Goal: Information Seeking & Learning: Find specific fact

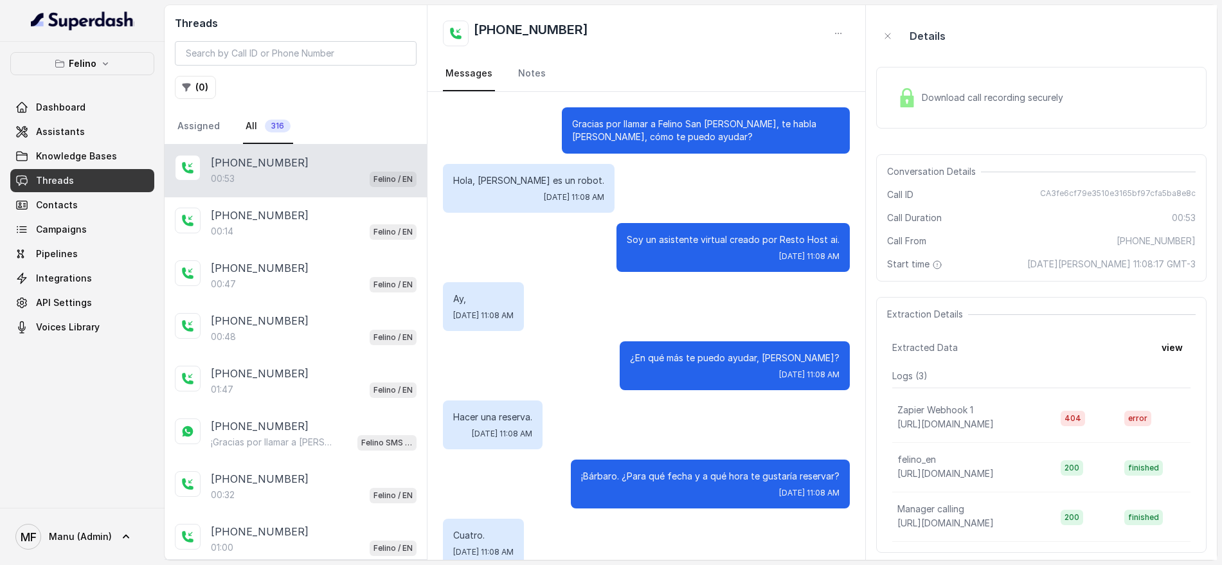
scroll to position [345, 0]
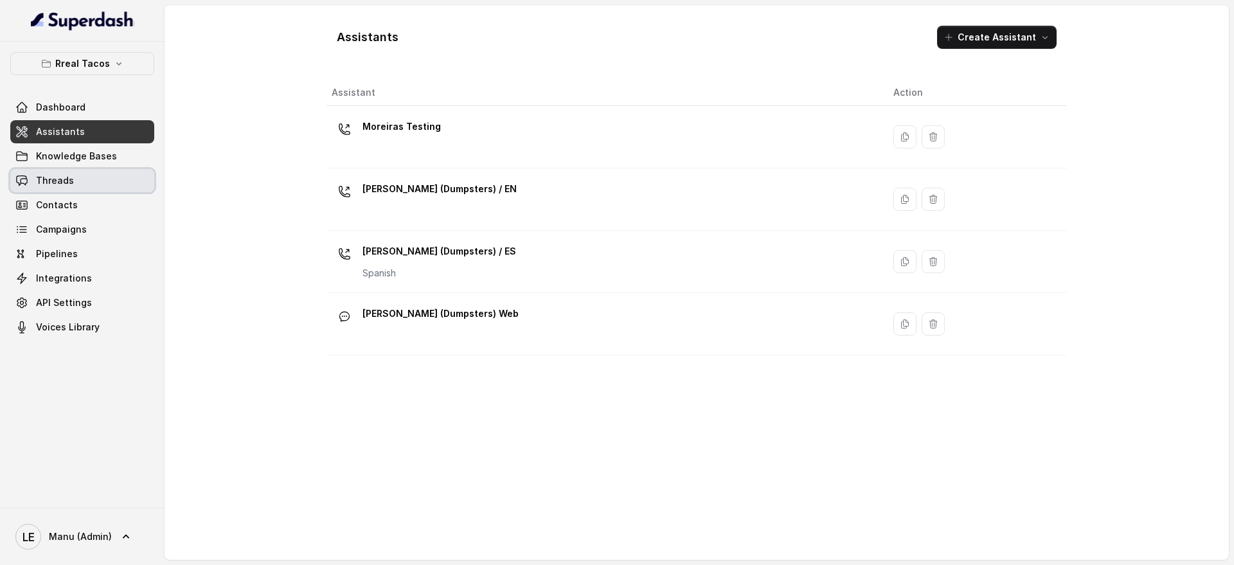
click at [102, 174] on link "Threads" at bounding box center [82, 180] width 144 height 23
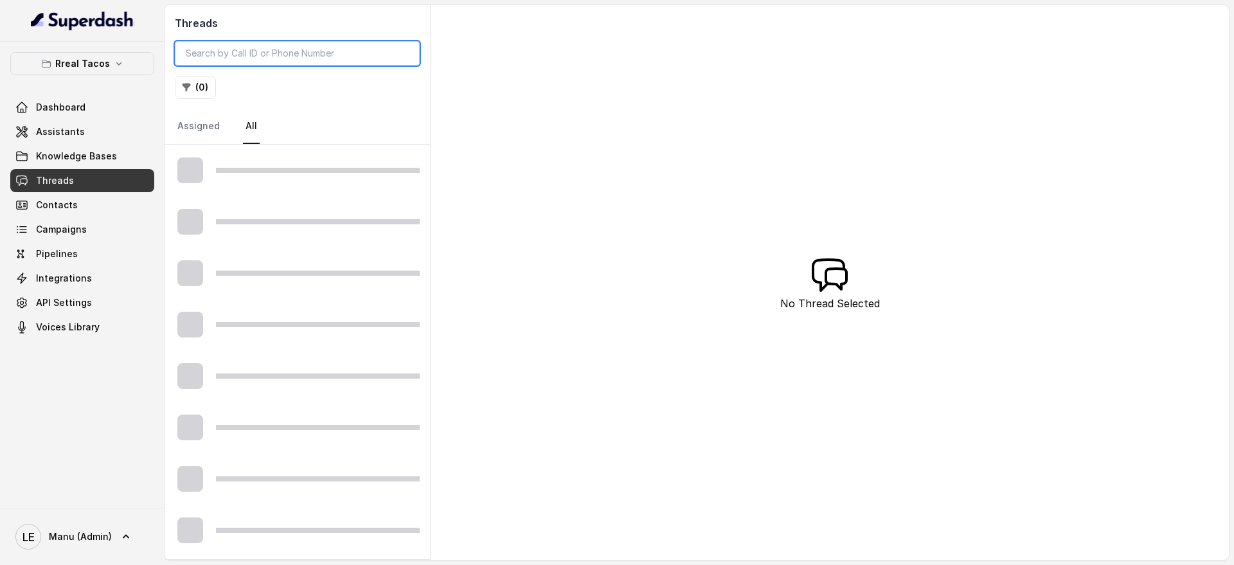
click at [266, 51] on input "search" at bounding box center [297, 53] width 245 height 24
paste input "Hi [Name], We’d like to schedule a meeting [DATE] to review the WhatsApp Assist…"
type input "Hi [Name], We’d like to schedule a meeting [DATE] to review the WhatsApp Assist…"
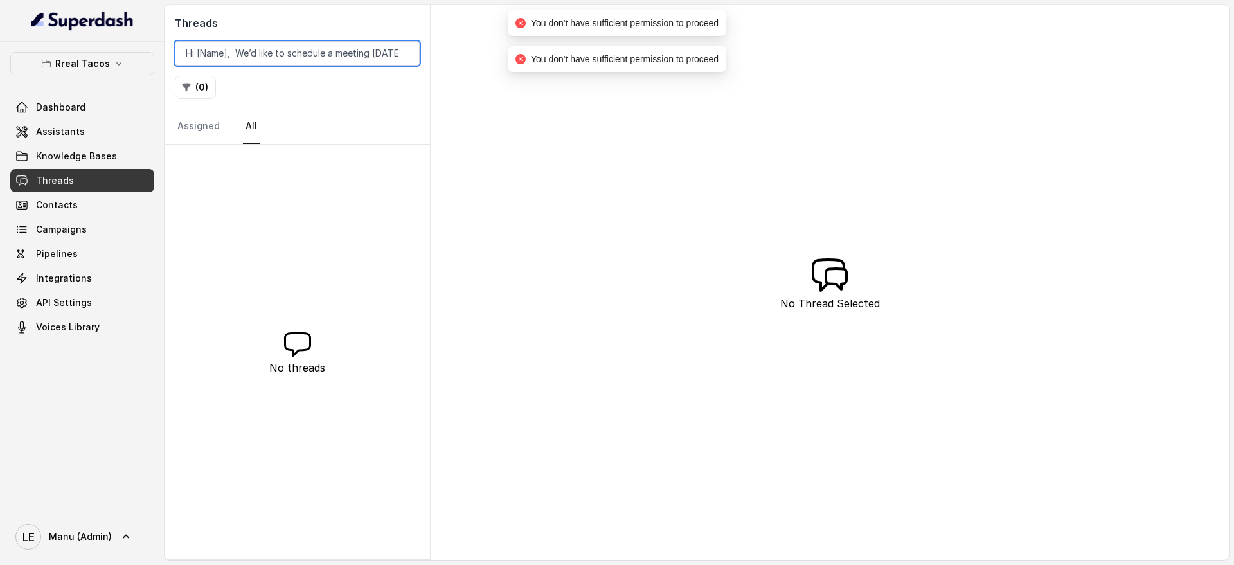
scroll to position [0, 1939]
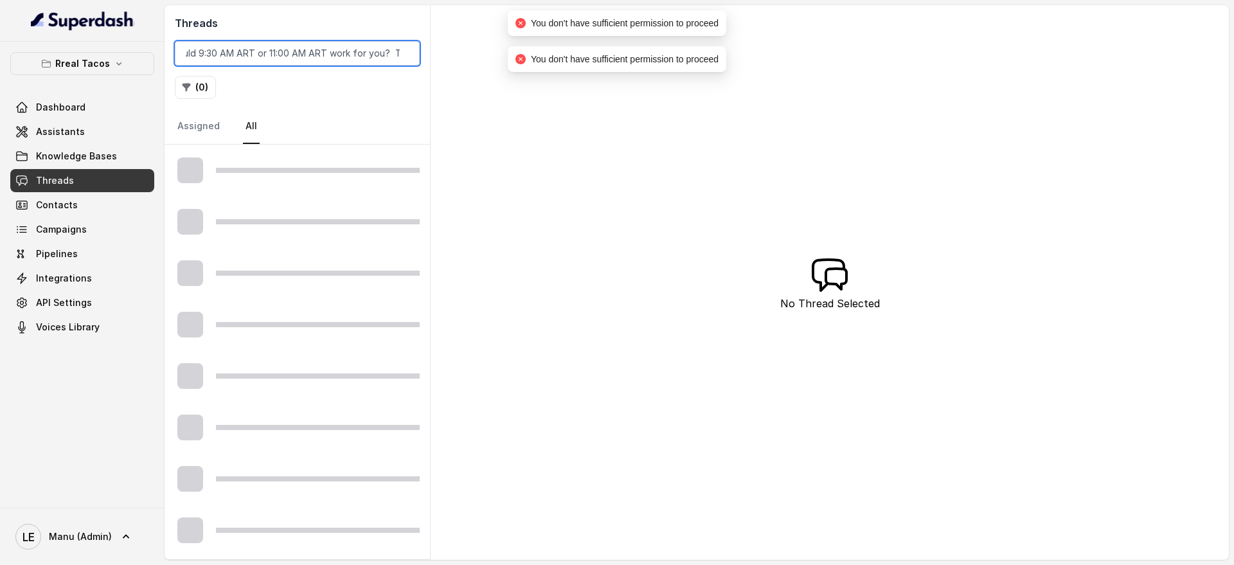
click at [354, 50] on input "Hi [Name], We’d like to schedule a meeting [DATE] to review the WhatsApp Assist…" at bounding box center [297, 53] width 245 height 24
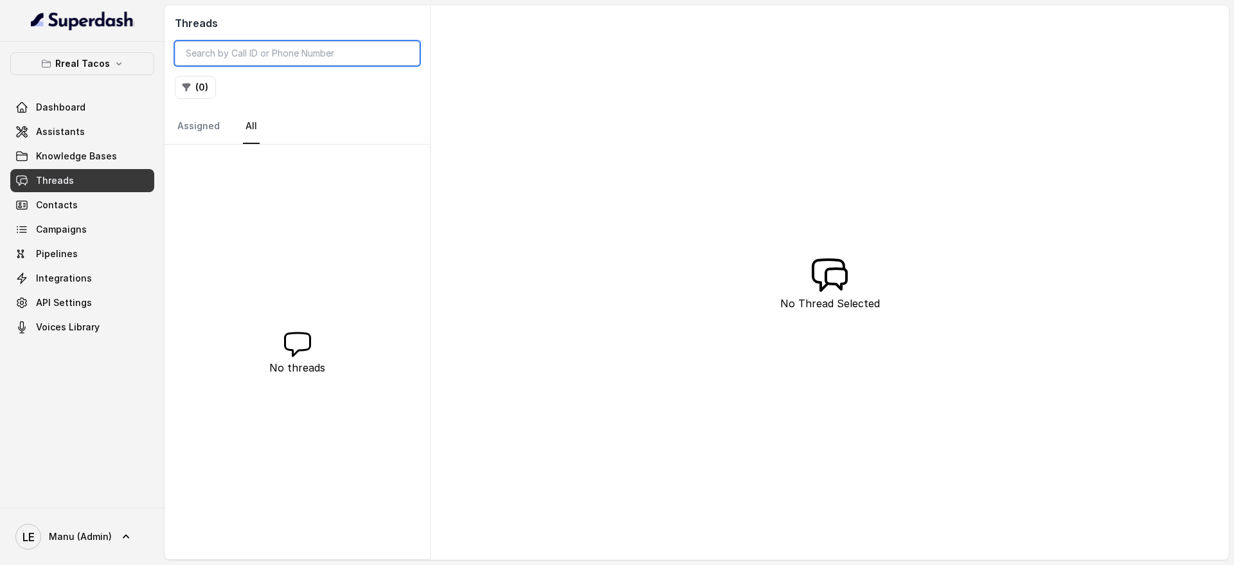
click at [280, 54] on input "search" at bounding box center [297, 53] width 245 height 24
paste input "CA55bf938414f4eb8c6b6e8f8c6bb88df2"
type input "CA55bf938414f4eb8c6b6e8f8c6bb88df2"
click at [406, 54] on input "CA55bf938414f4eb8c6b6e8f8c6bb88df2" at bounding box center [297, 53] width 245 height 24
click at [220, 55] on input "CA55bf938414f4eb8c6b6e8f8c6bb88df2" at bounding box center [297, 53] width 245 height 24
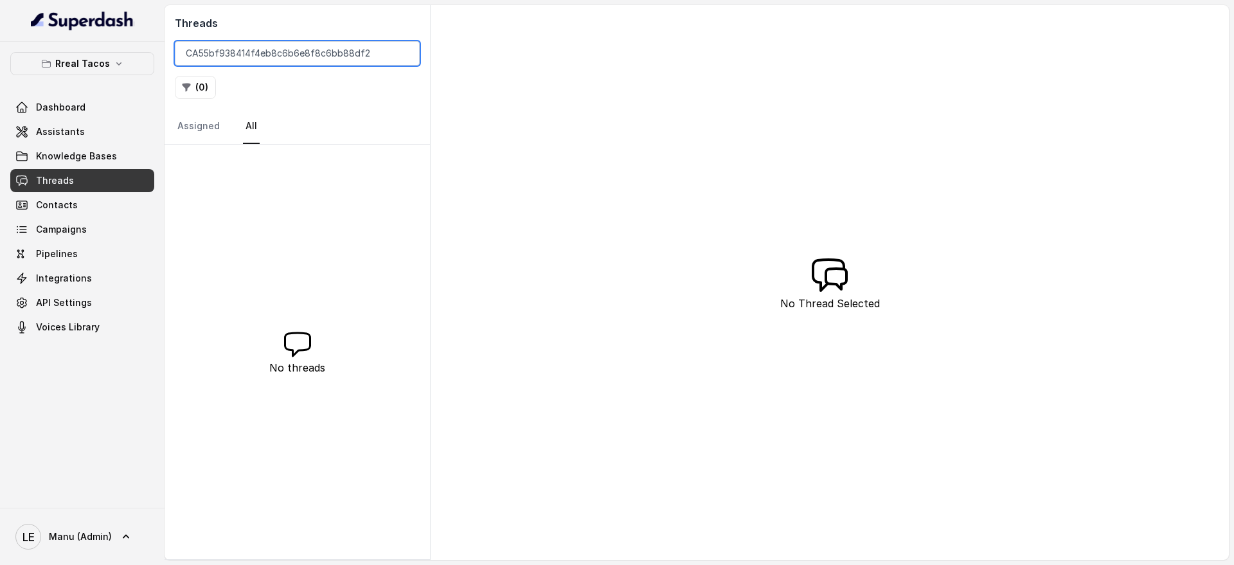
click at [220, 55] on input "CA55bf938414f4eb8c6b6e8f8c6bb88df2" at bounding box center [297, 53] width 245 height 24
click at [220, 59] on input "CA55bf938414f4eb8c6b6e8f8c6bb88df2" at bounding box center [297, 53] width 245 height 24
paste input "e2b1bb2ed30dc11ad1c8d5b91cbbba"
click at [252, 49] on input "CA5e2b1bb2ed30dc11ad1c8d5b91cbbba2" at bounding box center [297, 53] width 245 height 24
click at [252, 45] on input "CA5e2b1bb2ed30dc11ad1c8d5b91cbbba2" at bounding box center [297, 53] width 245 height 24
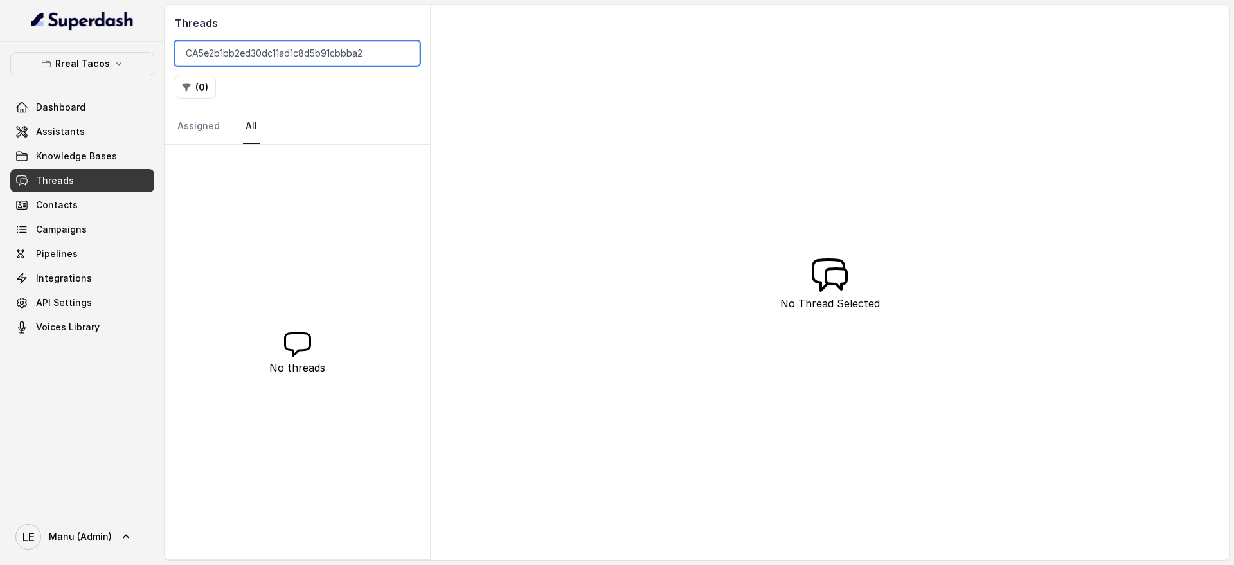
click at [252, 45] on input "CA5e2b1bb2ed30dc11ad1c8d5b91cbbba2" at bounding box center [297, 53] width 245 height 24
paste input "[PHONE_NUMBER]"
click at [195, 56] on input "[PHONE_NUMBER]" at bounding box center [297, 53] width 245 height 24
type input "16785585141"
click at [403, 50] on input "16785585141" at bounding box center [297, 53] width 245 height 24
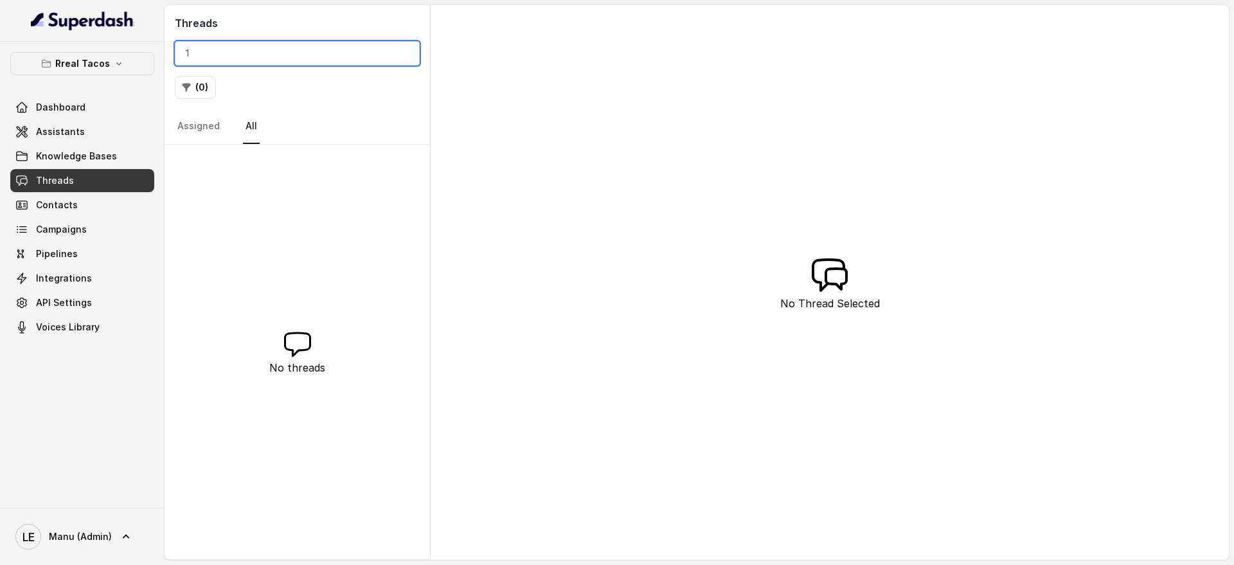
paste input "4708195941"
click at [194, 50] on input "14708195941" at bounding box center [297, 53] width 245 height 24
type input "4708195941"
